Goal: Find specific page/section: Find specific page/section

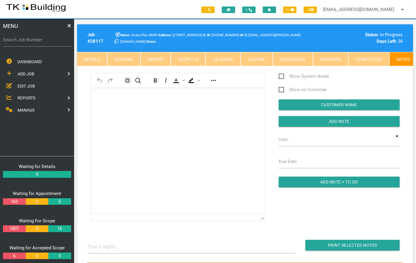
click at [34, 84] on link "EDIT JOB" at bounding box center [37, 86] width 76 height 12
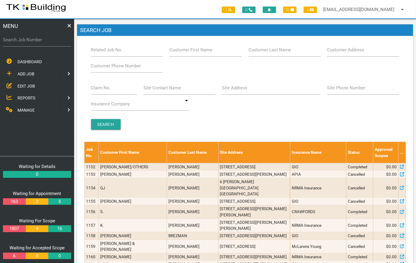
click at [101, 52] on label "Related Job No." at bounding box center [107, 50] width 32 height 7
click at [101, 52] on input "Related Job No." at bounding box center [127, 50] width 72 height 14
click at [242, 92] on input "Site Address" at bounding box center [271, 88] width 98 height 14
click at [129, 51] on input "Related Job No." at bounding box center [127, 50] width 72 height 14
type input "27011"
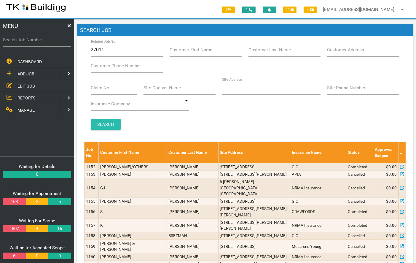
click at [104, 125] on input "Search" at bounding box center [106, 124] width 30 height 11
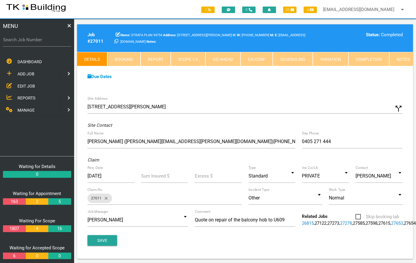
click at [29, 86] on span "EDIT JOB" at bounding box center [25, 85] width 17 height 5
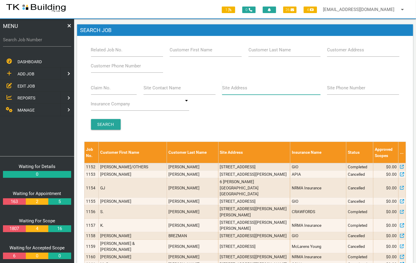
click at [254, 90] on input "Site Address" at bounding box center [271, 88] width 98 height 14
type input "[STREET_ADDRESS][PERSON_NAME]"
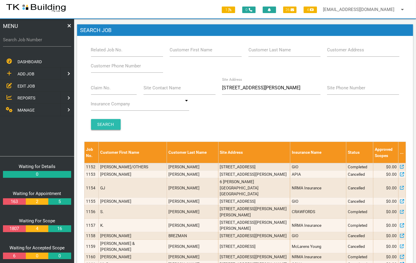
click at [102, 125] on input "Search" at bounding box center [106, 124] width 30 height 11
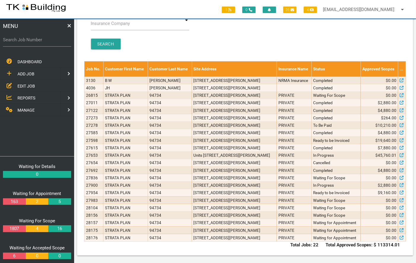
scroll to position [114, 0]
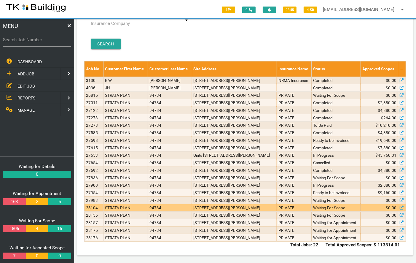
click at [215, 204] on td "[STREET_ADDRESS][PERSON_NAME]" at bounding box center [234, 207] width 85 height 7
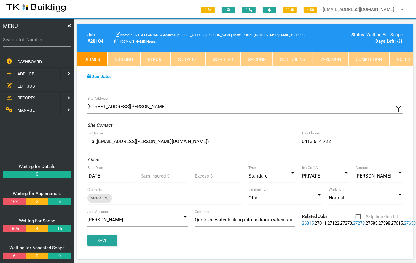
click at [402, 59] on link "Notes" at bounding box center [403, 59] width 28 height 14
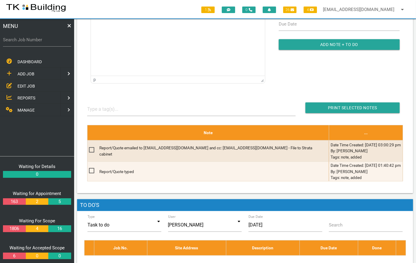
scroll to position [143, 0]
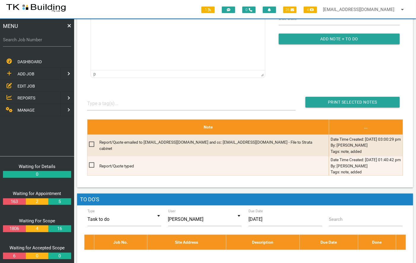
click at [304, 55] on div "To open the popup, press Shift+Enter To open the popup, press Shift+Enter p Sho…" at bounding box center [245, 7] width 322 height 154
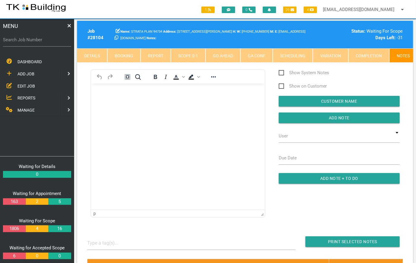
scroll to position [0, 0]
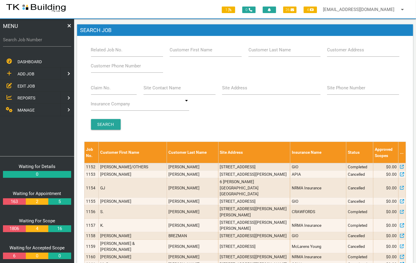
click at [234, 90] on label "Site Address" at bounding box center [234, 87] width 25 height 7
click at [234, 90] on input "Site Address" at bounding box center [271, 88] width 98 height 14
type input "6 [PERSON_NAME]"
click at [112, 124] on input "Search" at bounding box center [106, 124] width 30 height 11
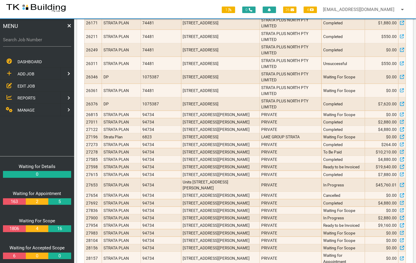
scroll to position [240, 0]
click at [26, 83] on span "EDIT JOB" at bounding box center [25, 85] width 17 height 5
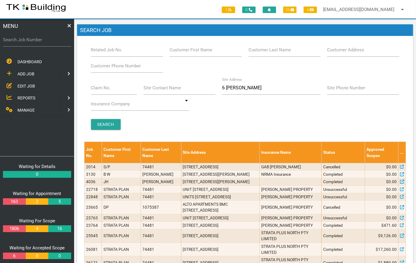
click at [104, 51] on label "Related Job No." at bounding box center [107, 50] width 32 height 7
click at [104, 51] on input "Related Job No." at bounding box center [127, 50] width 72 height 14
type input "27857"
click at [103, 128] on input "Search" at bounding box center [106, 124] width 30 height 11
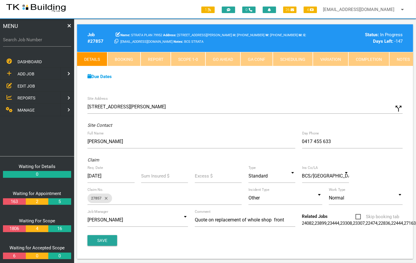
click at [396, 58] on link "Notes" at bounding box center [403, 59] width 28 height 14
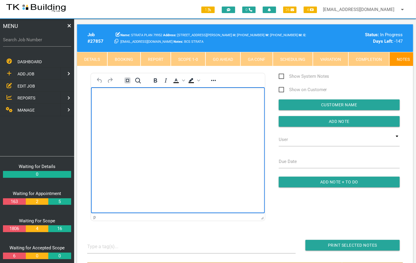
click at [112, 107] on body "Rich Text Area. Press ALT-0 for help." at bounding box center [178, 104] width 174 height 20
click at [114, 96] on p "Emailed [PERSON_NAME] to check on progress of the door, will call to follow up …" at bounding box center [177, 98] width 159 height 9
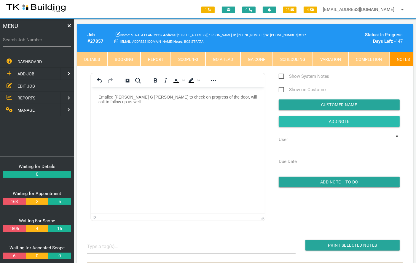
click at [349, 121] on input "button" at bounding box center [339, 121] width 121 height 11
